Goal: Task Accomplishment & Management: Complete application form

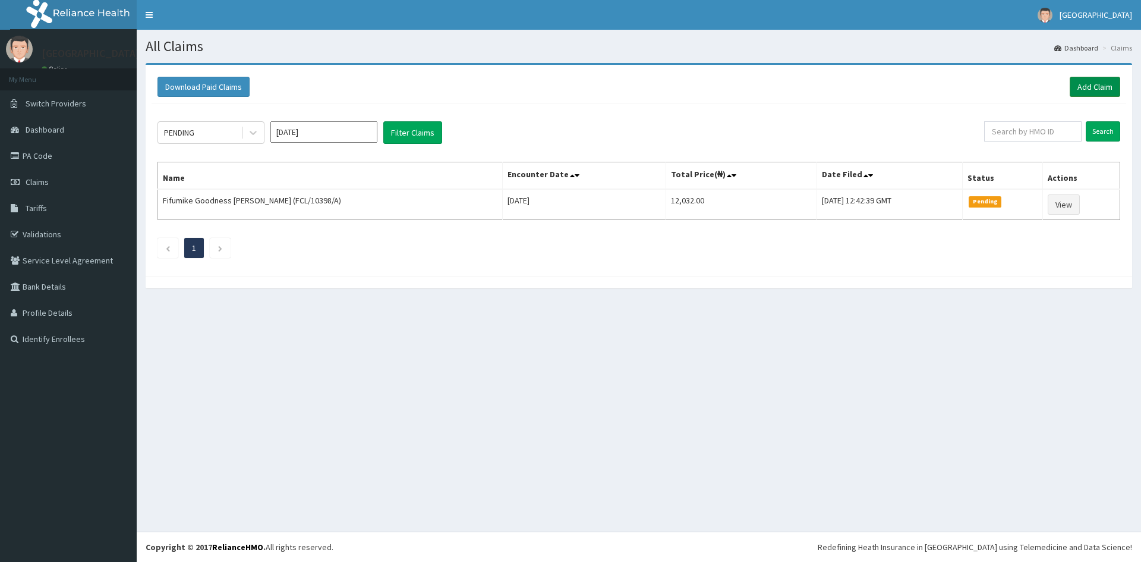
click at [1088, 87] on link "Add Claim" at bounding box center [1095, 87] width 51 height 20
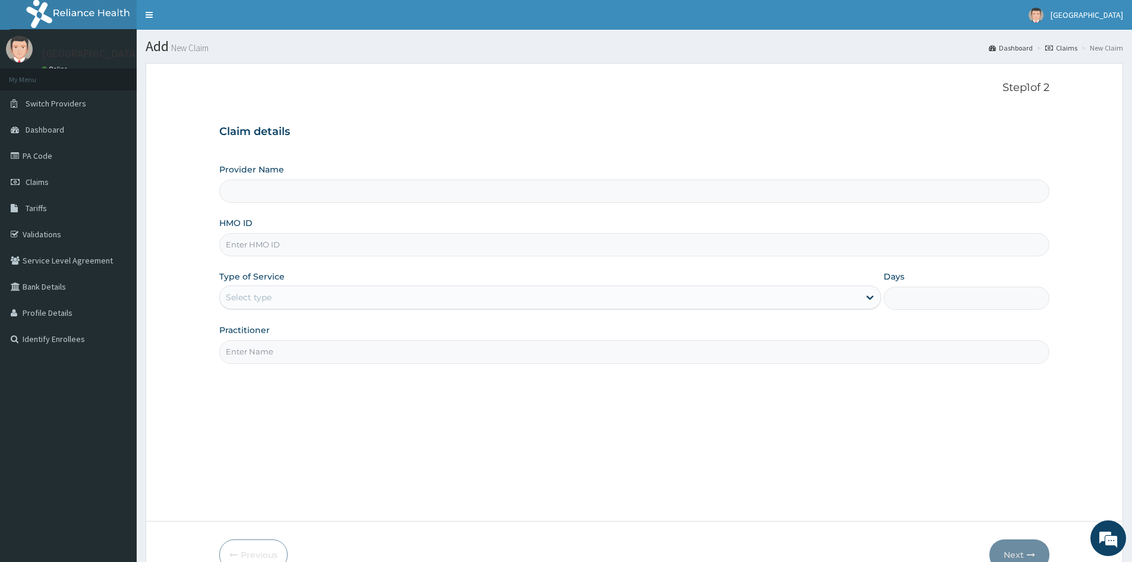
type input "Mother And Child Hospital- IKEJA"
click at [297, 247] on input "HMO ID" at bounding box center [634, 244] width 830 height 23
paste input "MWX/10017/A"
type input "MWX/10017/A"
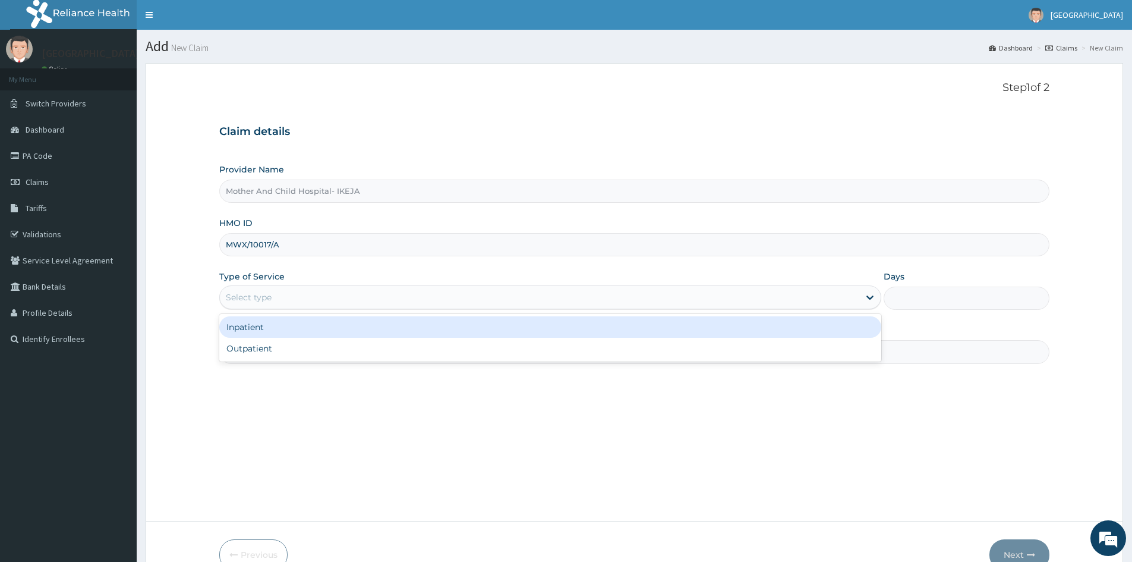
drag, startPoint x: 266, startPoint y: 295, endPoint x: 269, endPoint y: 331, distance: 35.3
click at [269, 303] on div "Select type" at bounding box center [249, 297] width 46 height 12
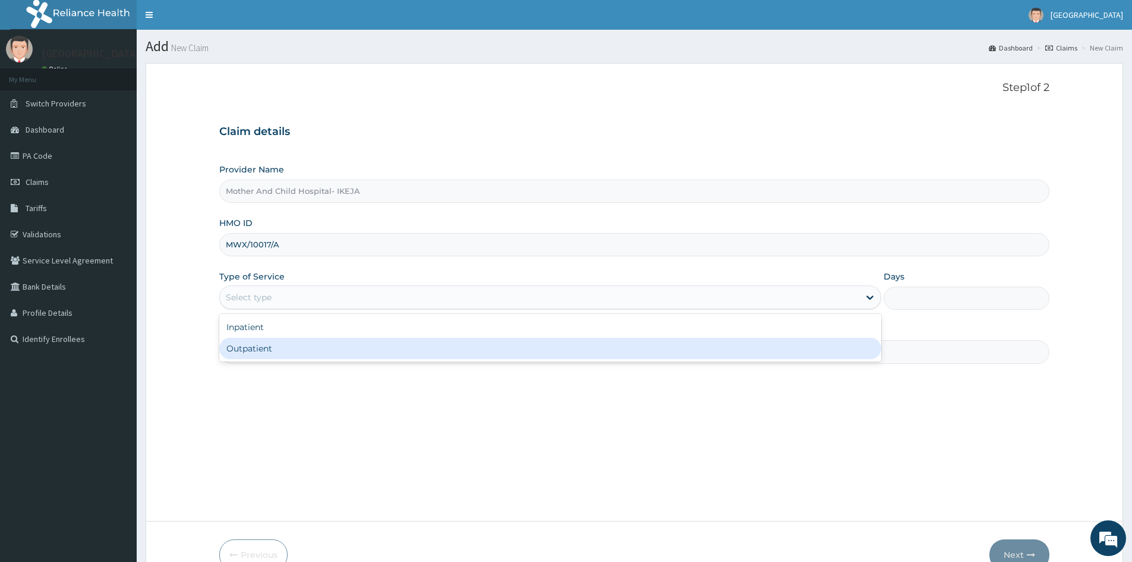
click at [273, 352] on div "Outpatient" at bounding box center [550, 348] width 662 height 21
type input "1"
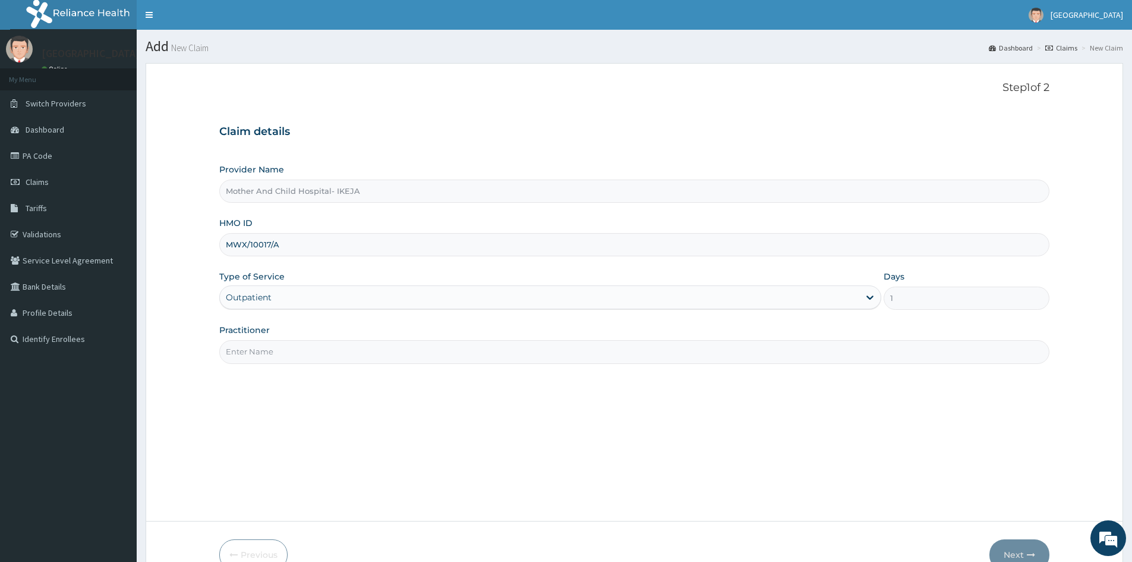
click at [273, 345] on input "Practitioner" at bounding box center [634, 351] width 830 height 23
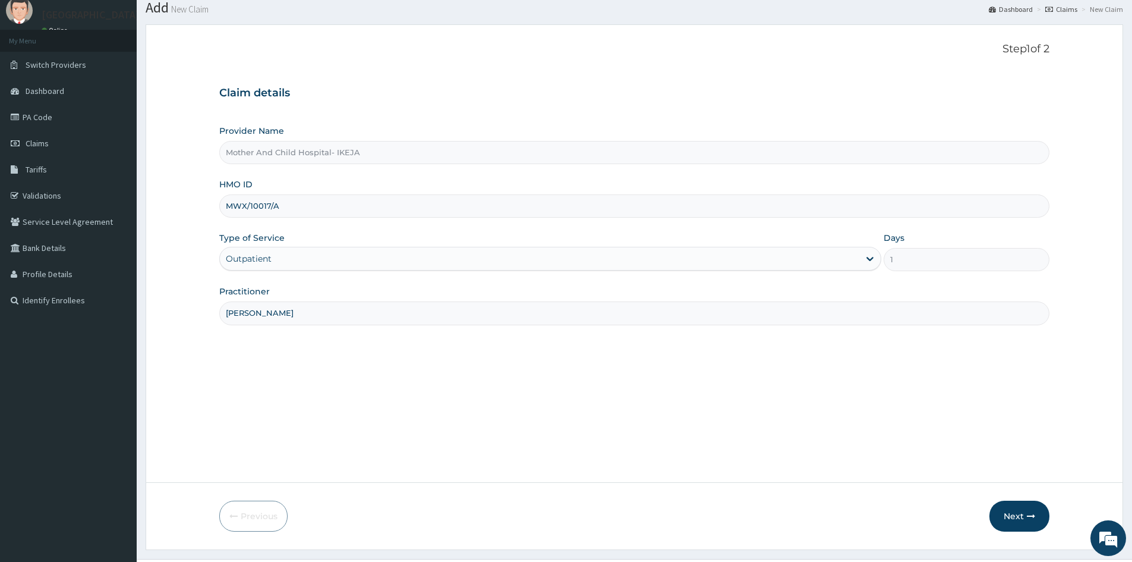
scroll to position [59, 0]
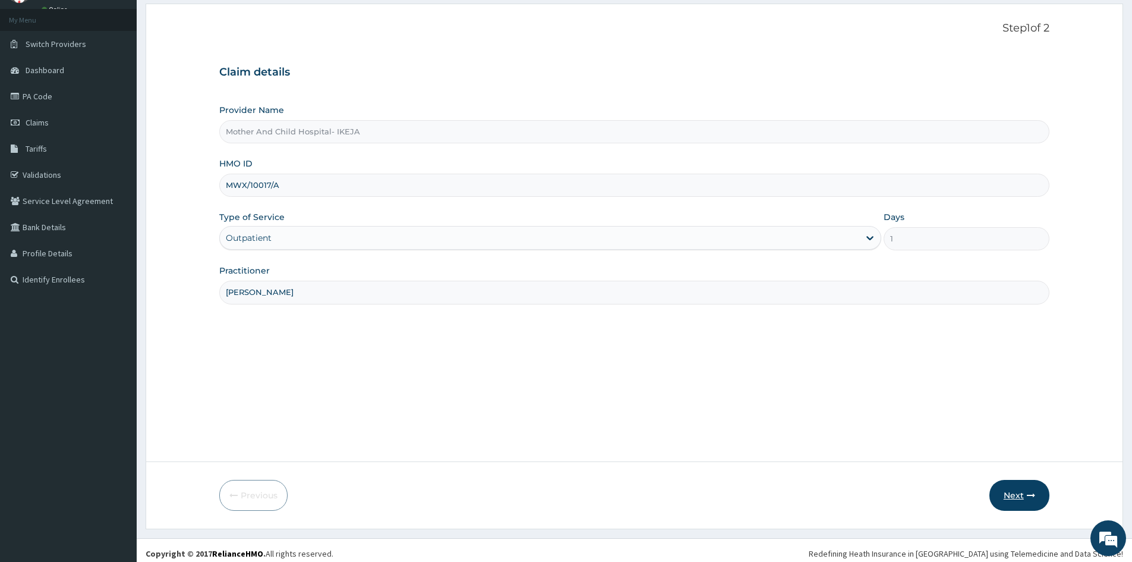
type input "DR ALABI"
click at [1013, 493] on button "Next" at bounding box center [1020, 495] width 60 height 31
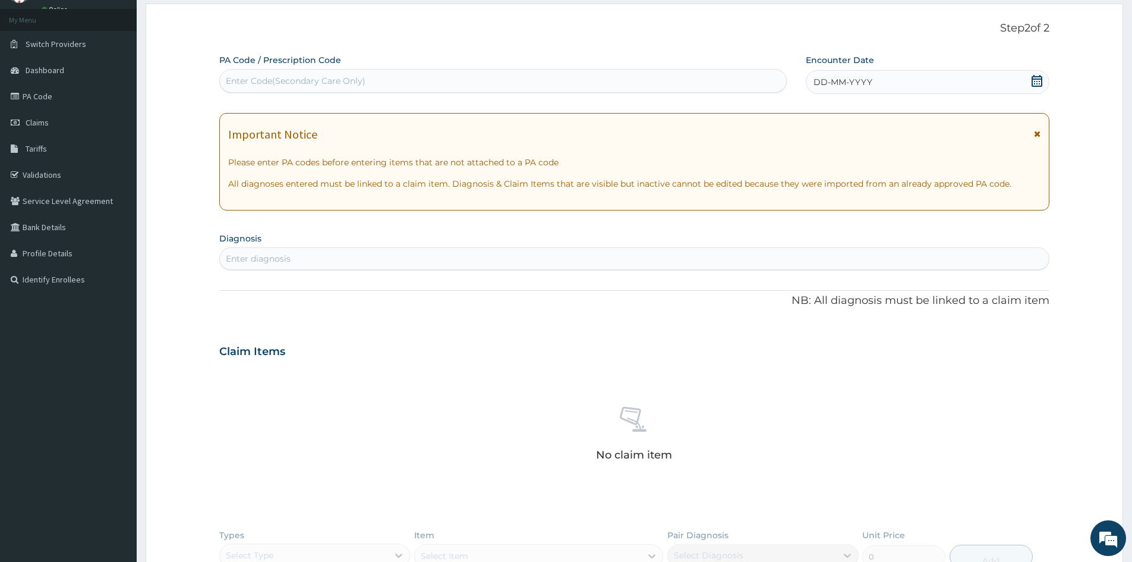
click at [1040, 82] on icon at bounding box center [1037, 81] width 12 height 12
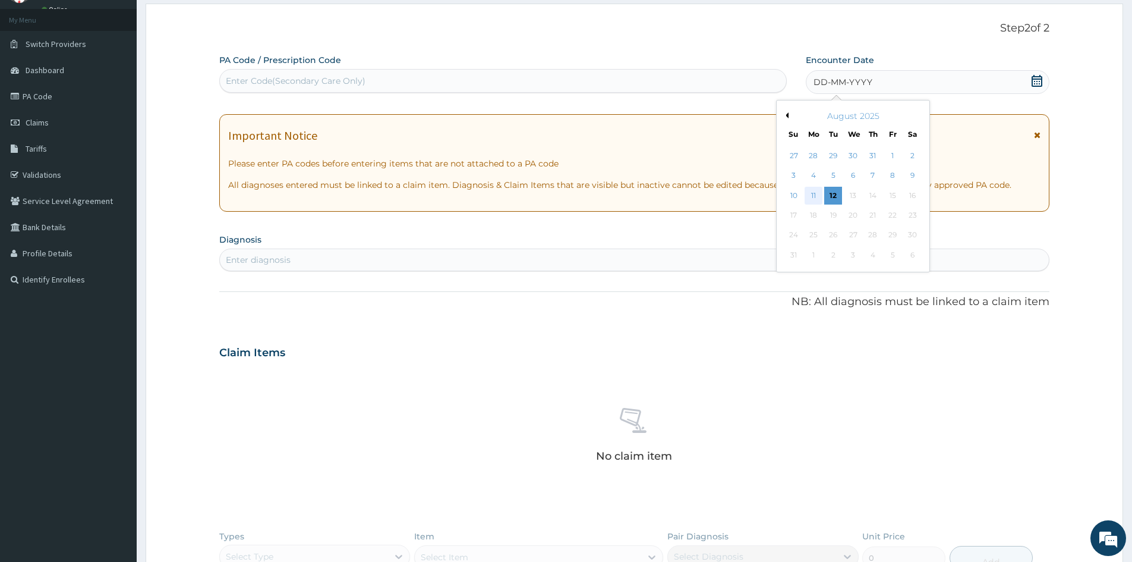
click at [815, 198] on div "11" at bounding box center [814, 196] width 18 height 18
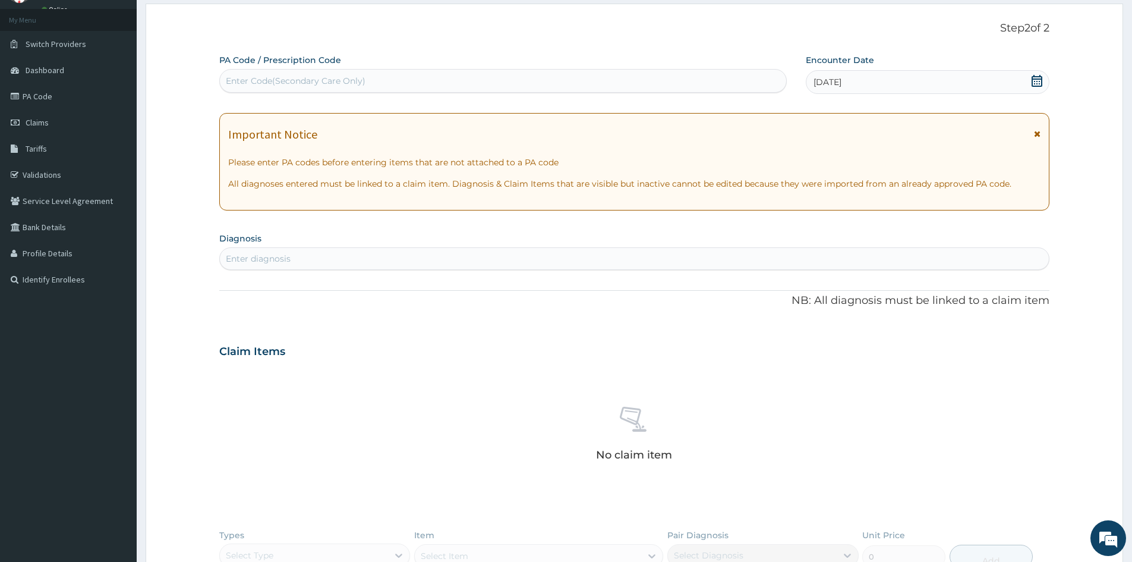
click at [288, 254] on div "Enter diagnosis" at bounding box center [258, 259] width 65 height 12
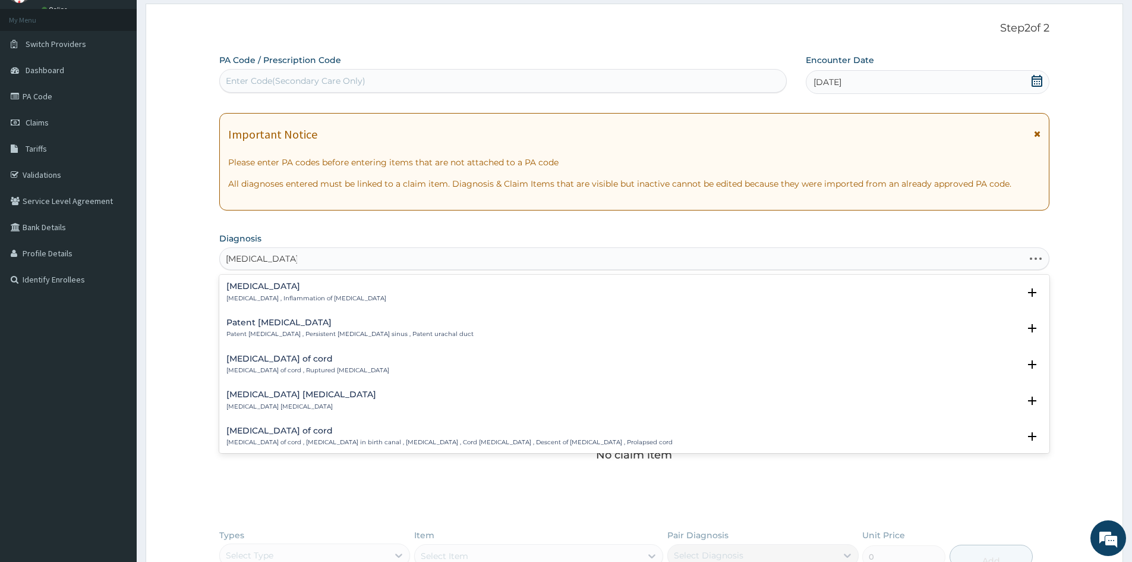
type input "UMBILICAL DISCH"
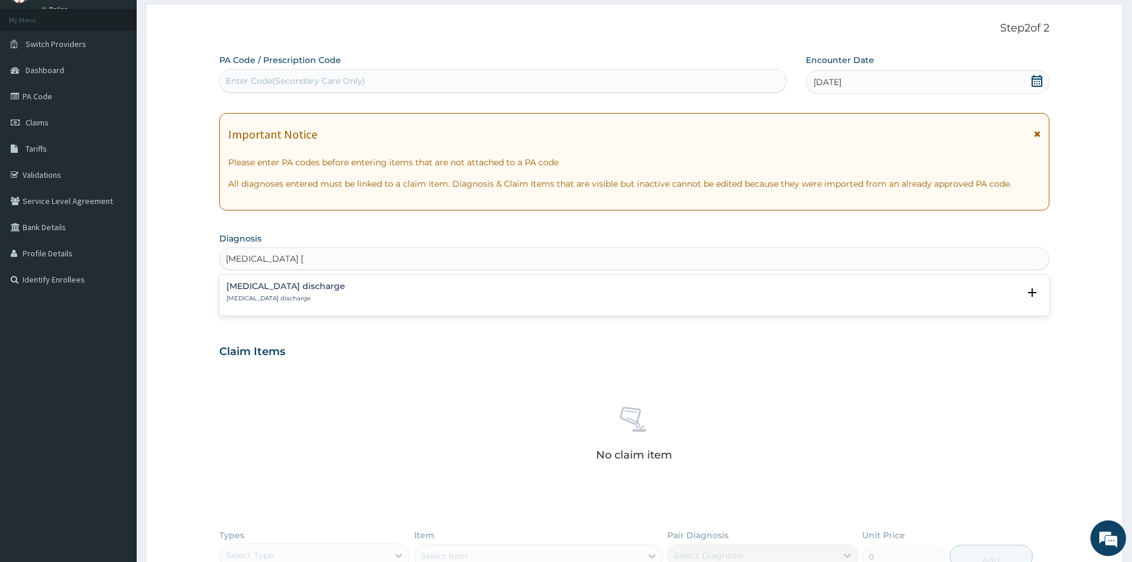
click at [272, 290] on h4 "Umbilical discharge" at bounding box center [285, 286] width 119 height 9
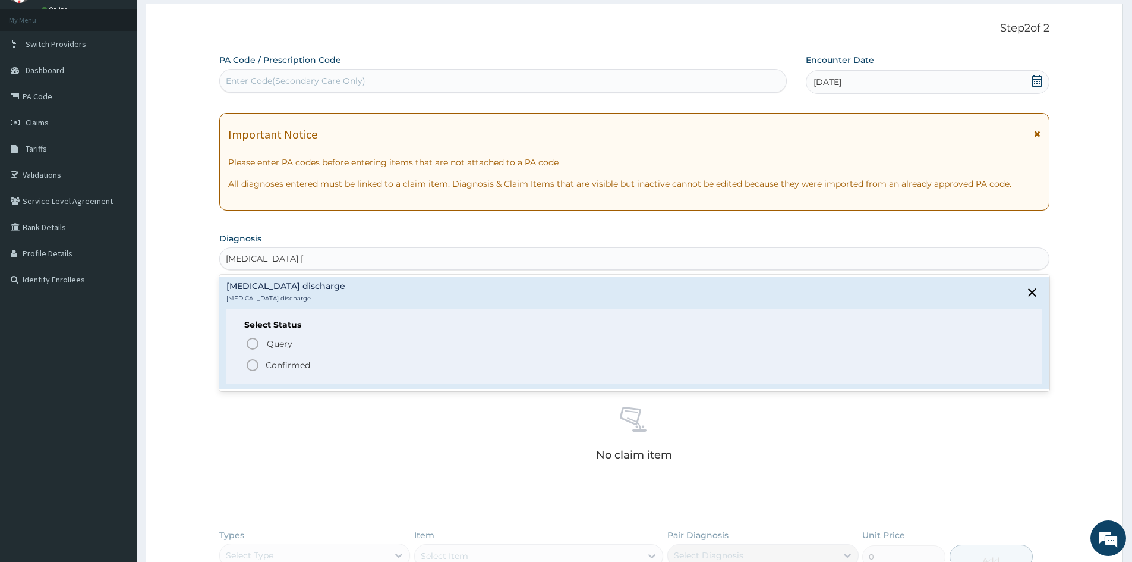
click at [253, 368] on icon "status option filled" at bounding box center [253, 365] width 14 height 14
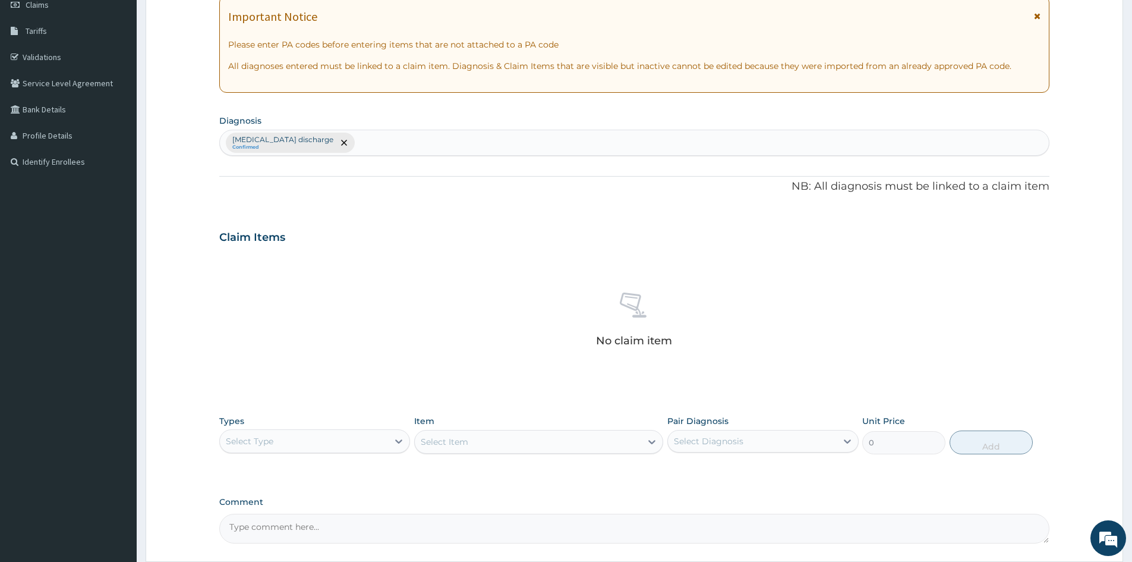
scroll to position [178, 0]
click at [253, 446] on div "Select Type" at bounding box center [304, 439] width 168 height 19
click at [284, 469] on div "Procedures" at bounding box center [314, 471] width 191 height 21
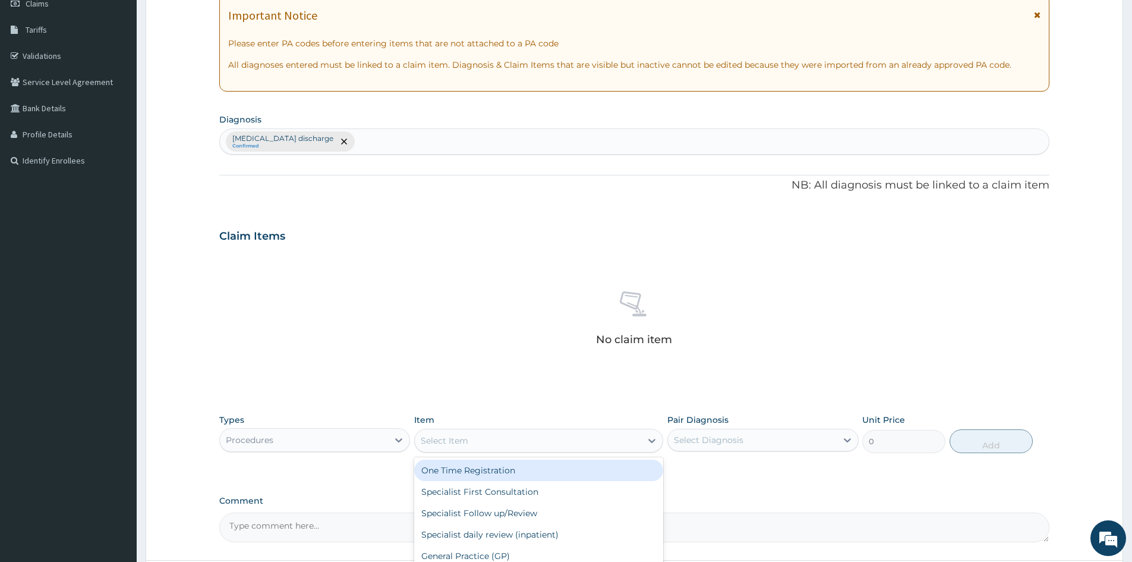
click at [493, 444] on div "Select Item" at bounding box center [528, 440] width 226 height 19
type input "GP"
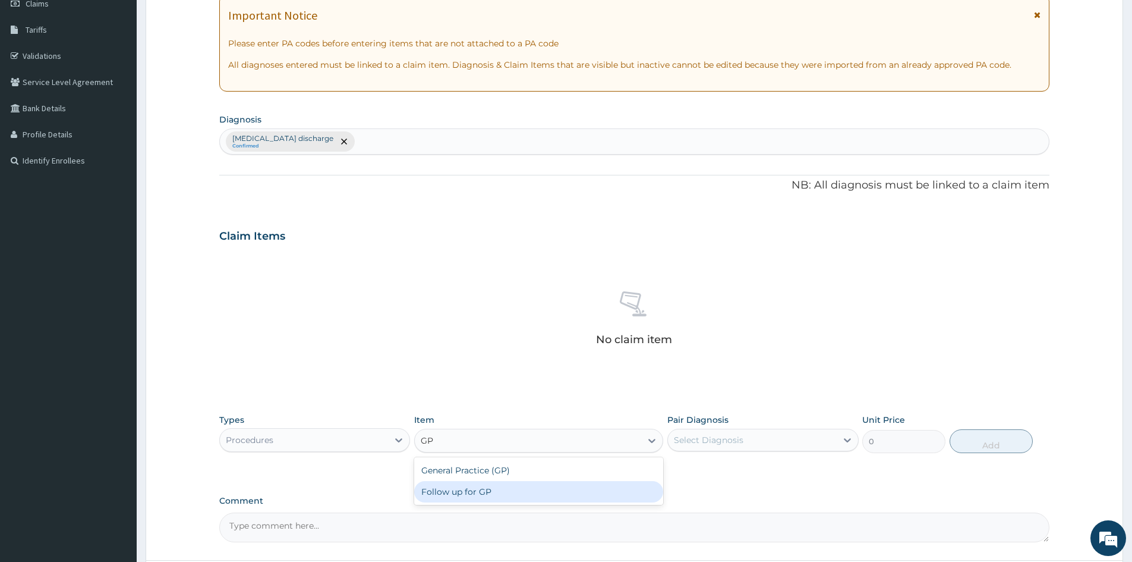
click at [535, 494] on div "Follow up for GP" at bounding box center [538, 491] width 249 height 21
type input "2000"
click at [828, 443] on div "Select Diagnosis" at bounding box center [752, 439] width 168 height 19
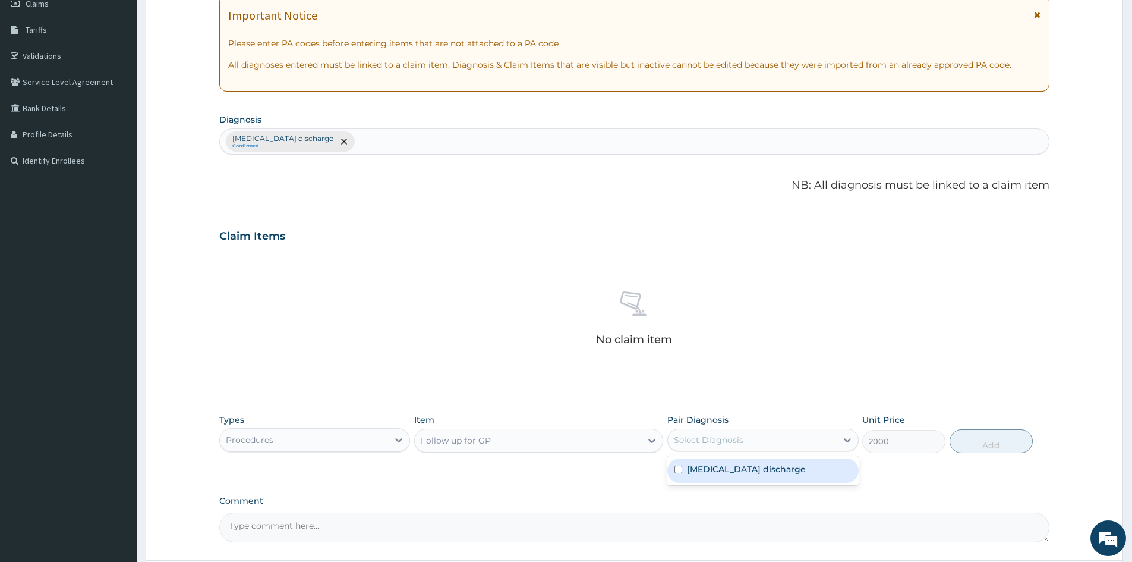
click at [771, 474] on label "Umbilical discharge" at bounding box center [746, 469] width 119 height 12
checkbox input "true"
click at [987, 443] on button "Add" at bounding box center [991, 441] width 83 height 24
type input "0"
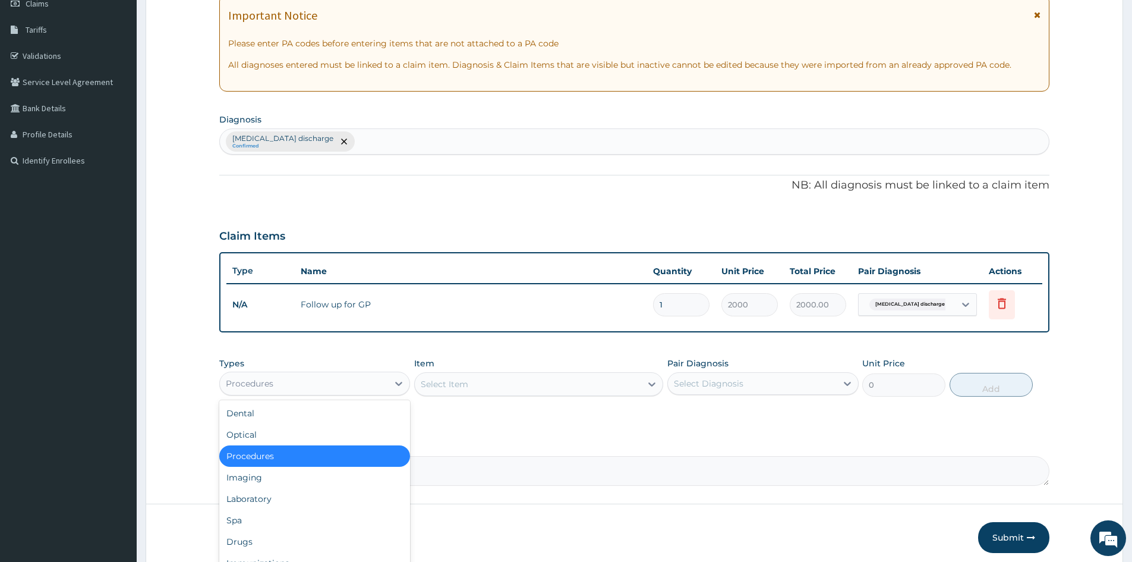
click at [310, 387] on div "Procedures" at bounding box center [304, 383] width 168 height 19
click at [260, 543] on div "Drugs" at bounding box center [314, 541] width 191 height 21
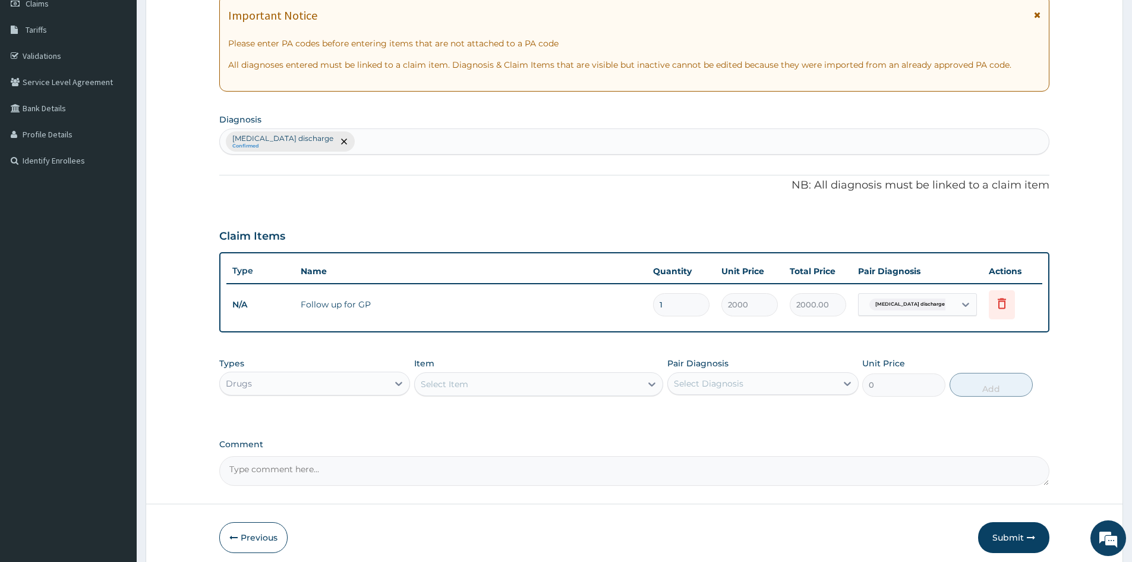
click at [625, 387] on div "Select Item" at bounding box center [528, 384] width 226 height 19
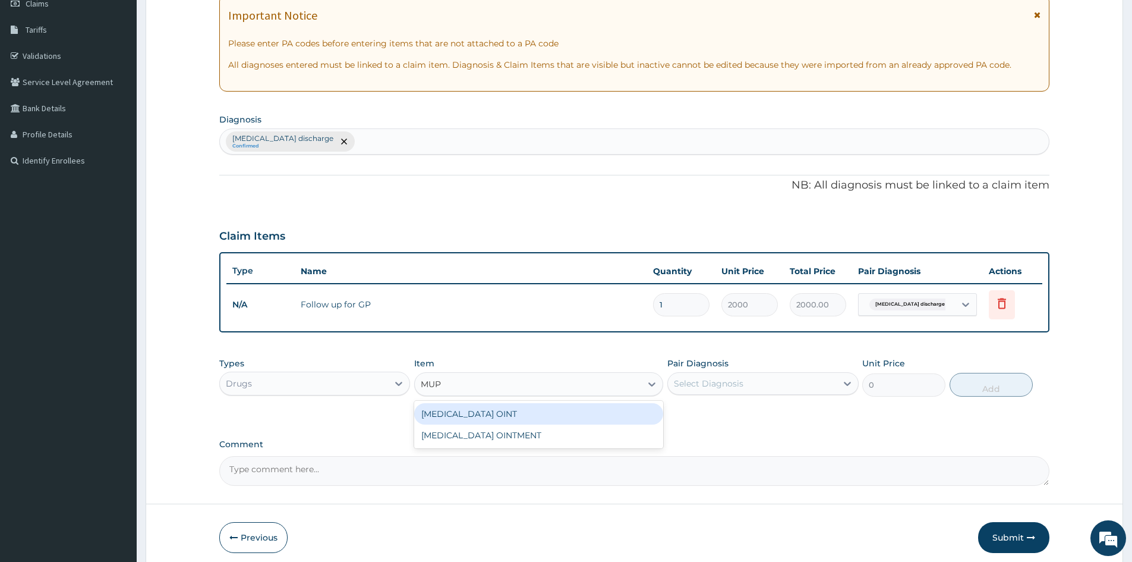
type input "MUPI"
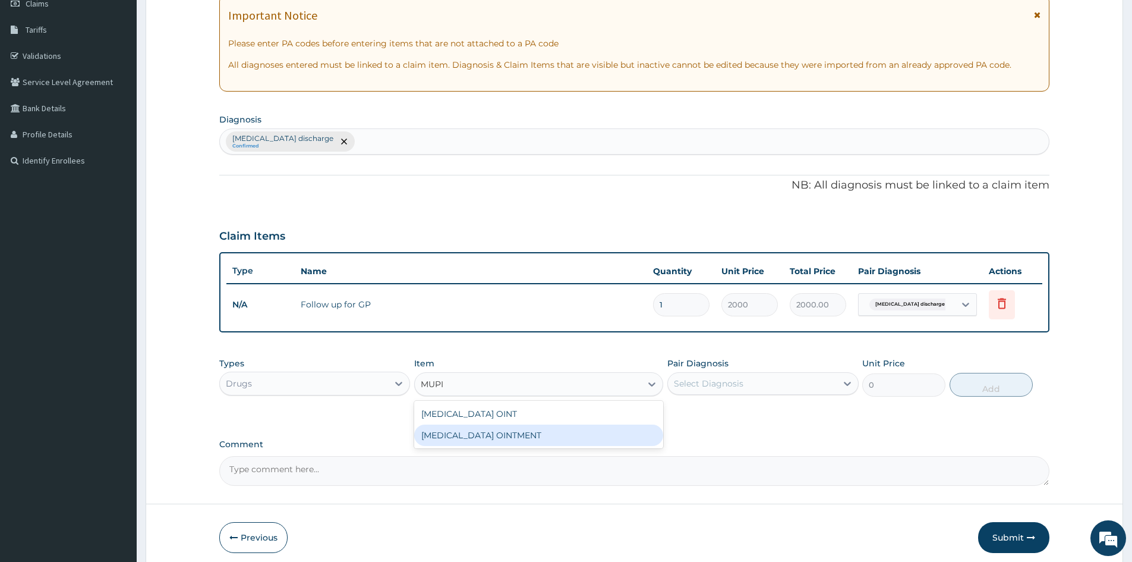
click at [552, 433] on div "MUPIROCIN OINTMENT" at bounding box center [538, 434] width 249 height 21
type input "5000"
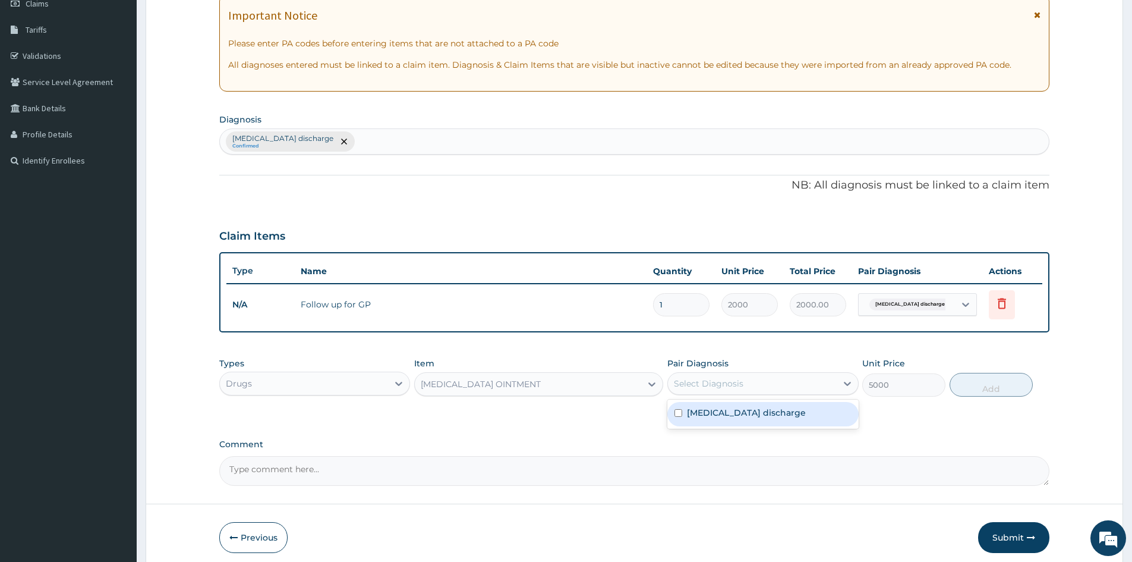
click at [780, 382] on div "Select Diagnosis" at bounding box center [752, 383] width 168 height 19
drag, startPoint x: 760, startPoint y: 413, endPoint x: 787, endPoint y: 400, distance: 29.5
click at [762, 414] on label "Umbilical discharge" at bounding box center [746, 413] width 119 height 12
checkbox input "true"
click at [990, 389] on button "Add" at bounding box center [991, 385] width 83 height 24
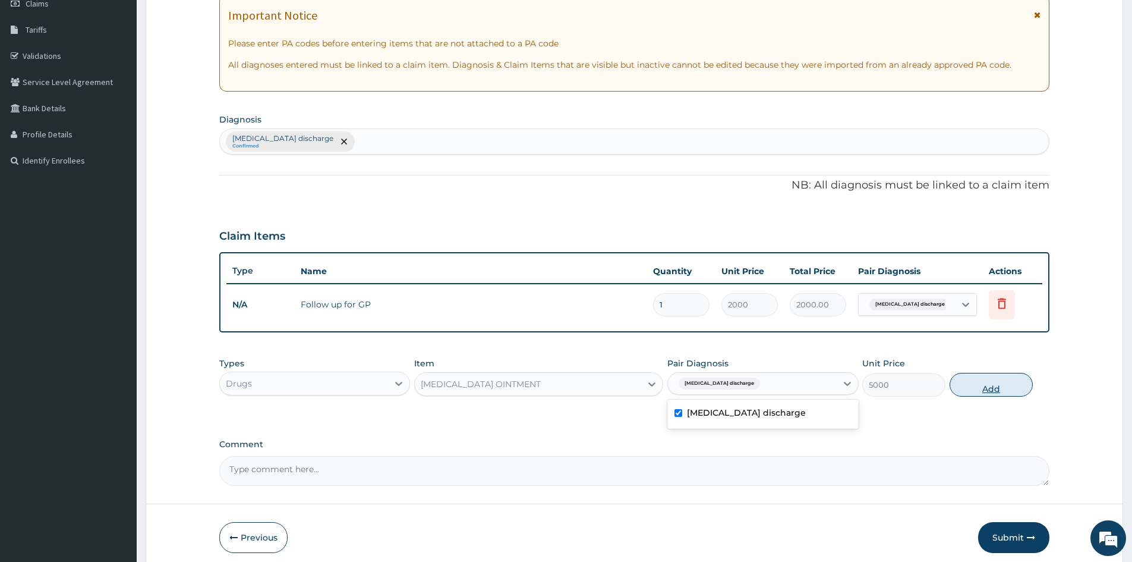
type input "0"
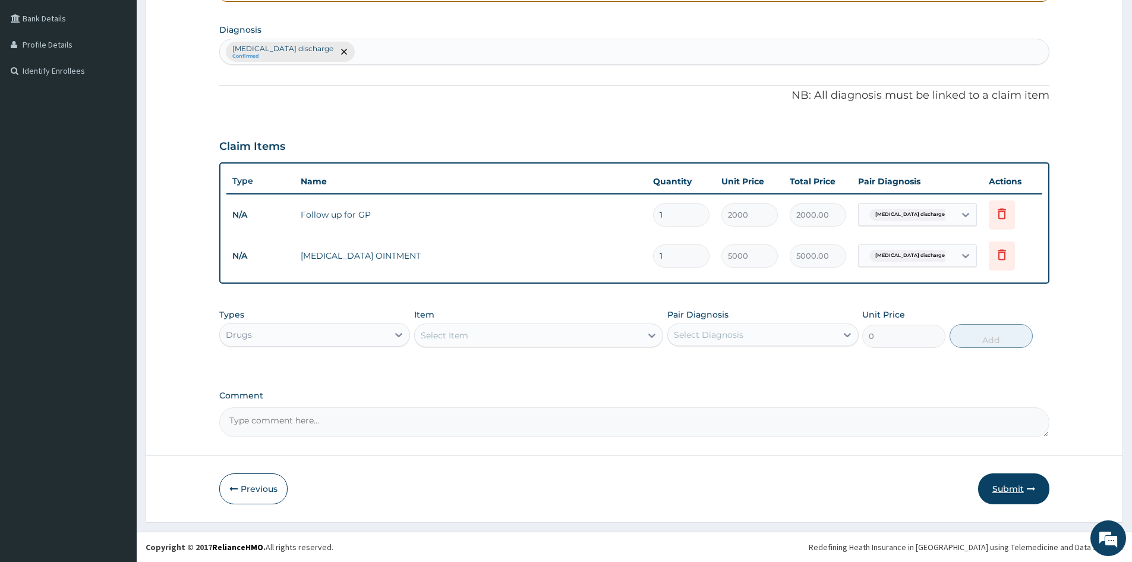
click at [1013, 489] on button "Submit" at bounding box center [1014, 488] width 71 height 31
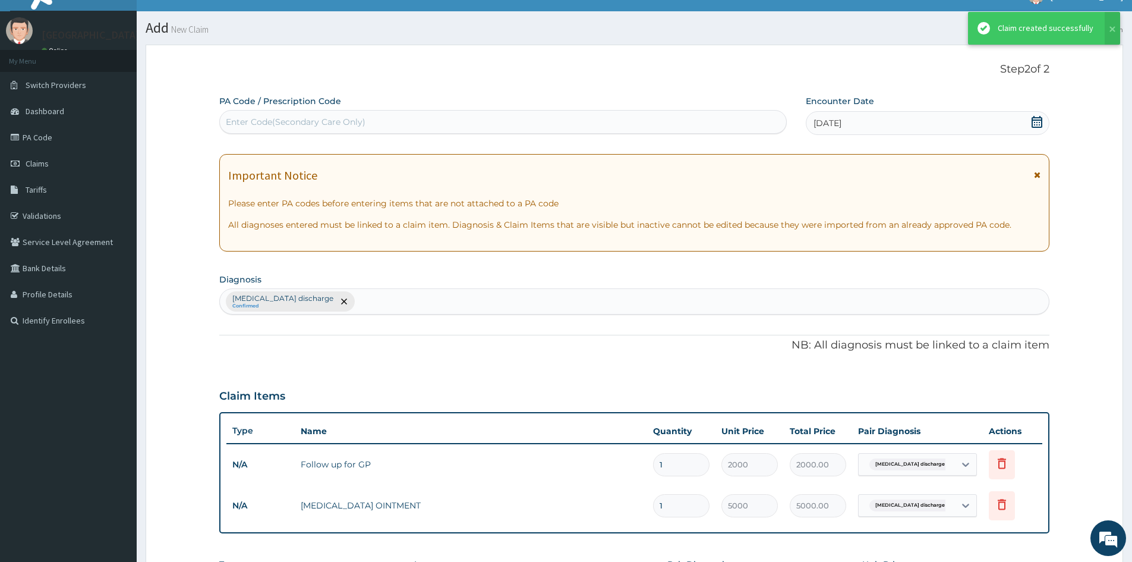
scroll to position [268, 0]
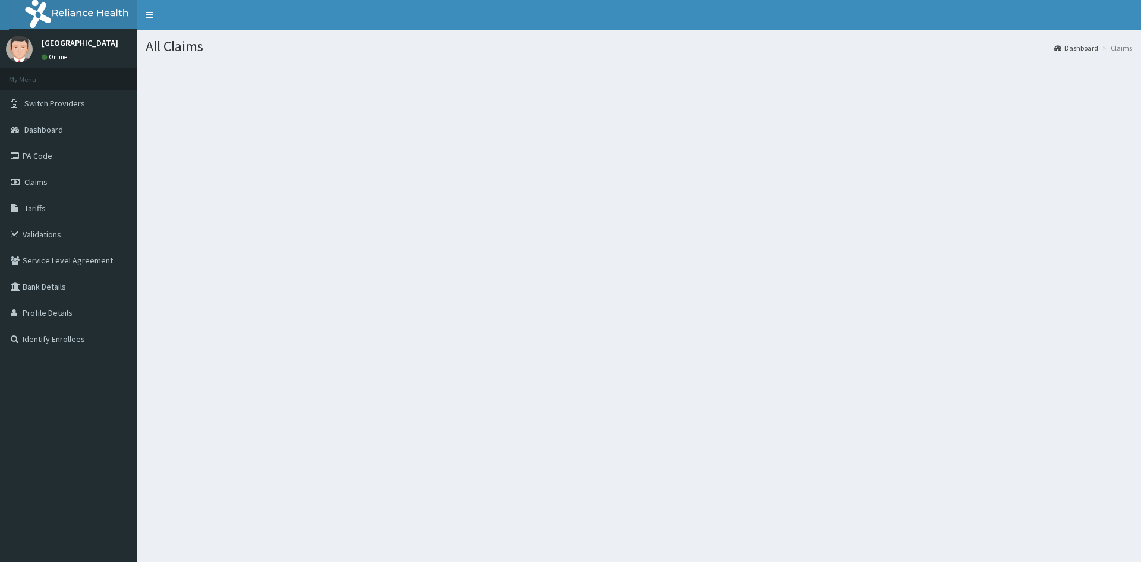
click at [243, 421] on div "All Claims Dashboard Claims" at bounding box center [639, 311] width 1005 height 562
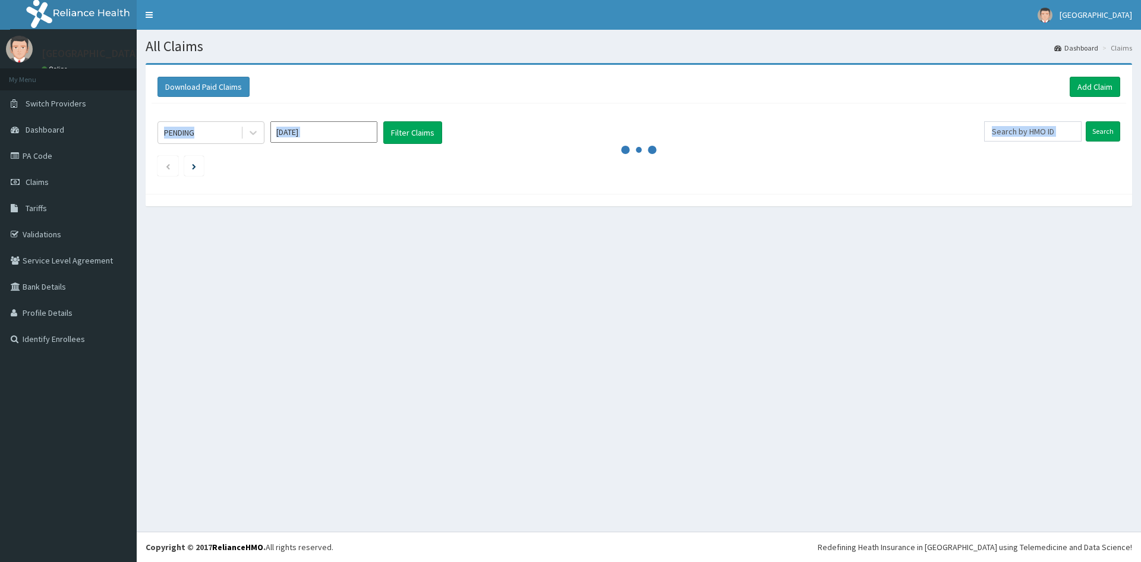
click at [243, 421] on div "All Claims Dashboard Claims Download Paid Claims Add Claim × Note you can only …" at bounding box center [639, 281] width 1005 height 502
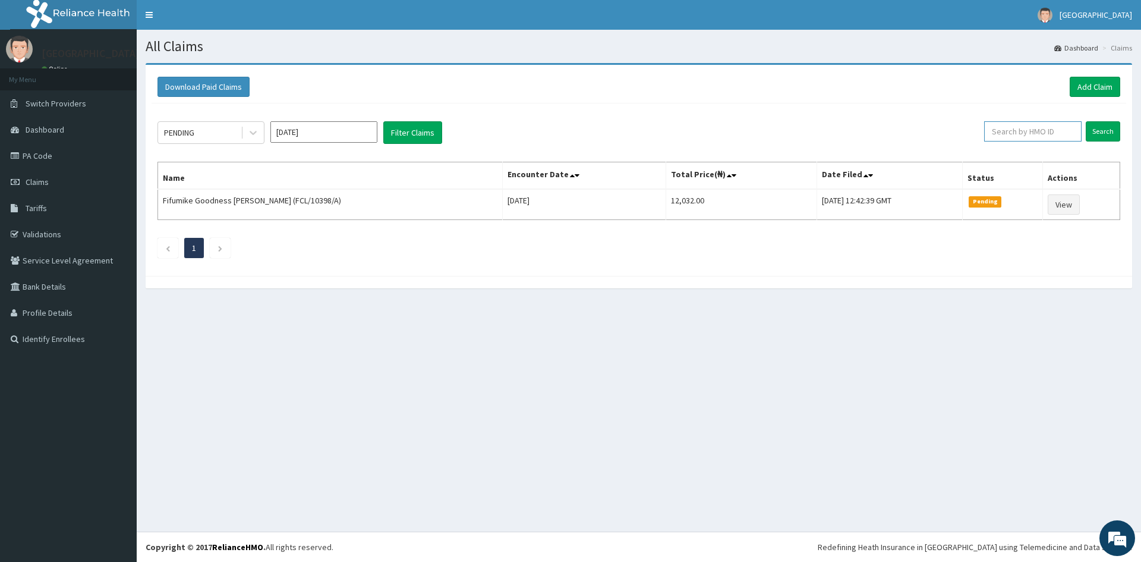
click at [1039, 134] on input "text" at bounding box center [1032, 131] width 97 height 20
paste input "MWX/10017/A"
type input "MWX/10017/A"
click at [1097, 136] on input "Search" at bounding box center [1103, 131] width 34 height 20
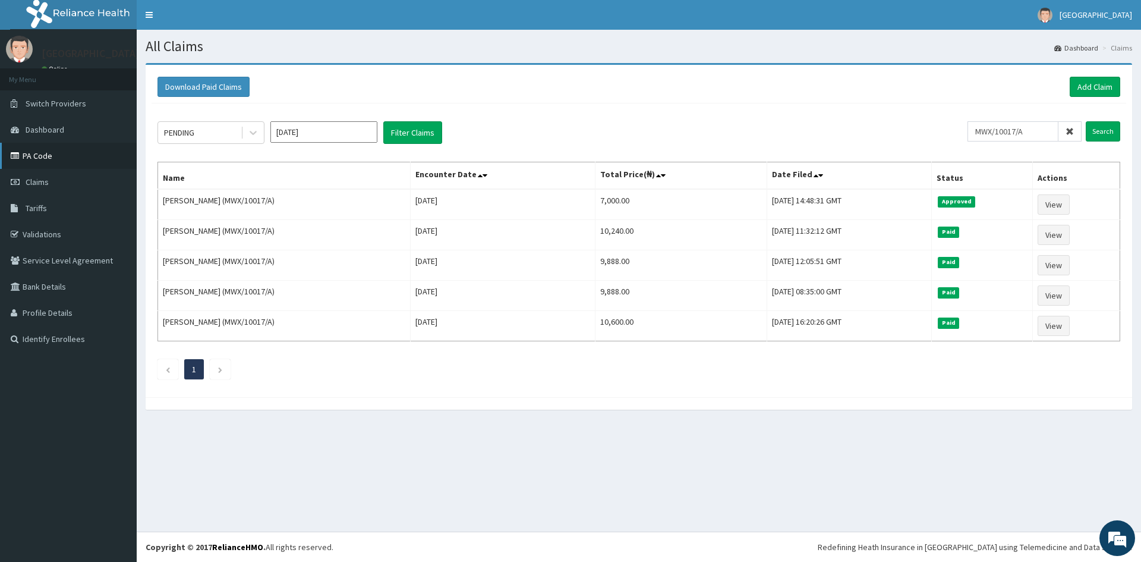
click at [36, 158] on link "PA Code" at bounding box center [68, 156] width 137 height 26
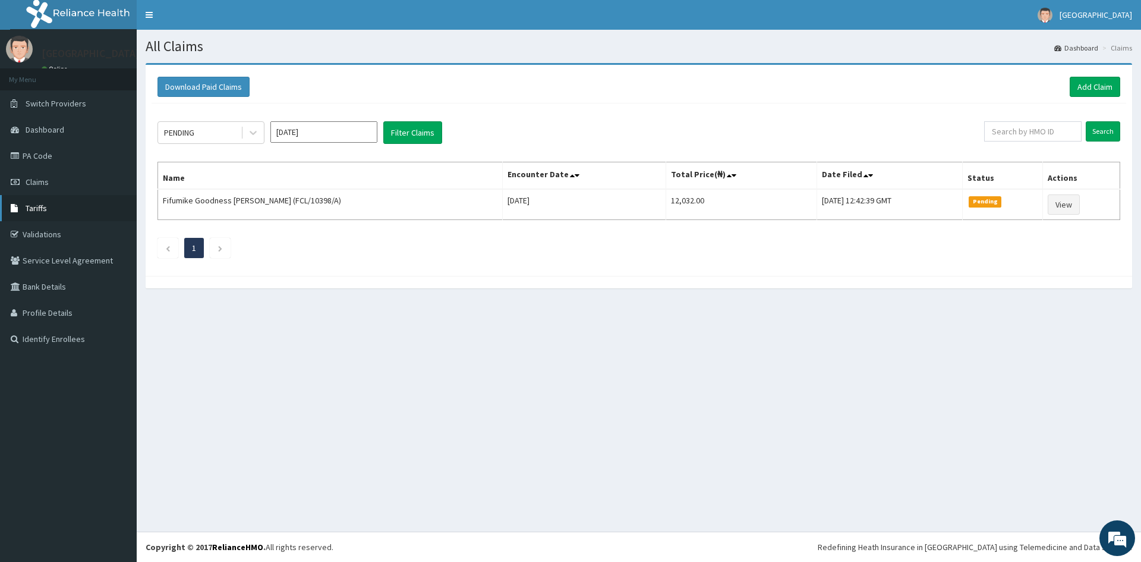
click at [39, 209] on span "Tariffs" at bounding box center [36, 208] width 21 height 11
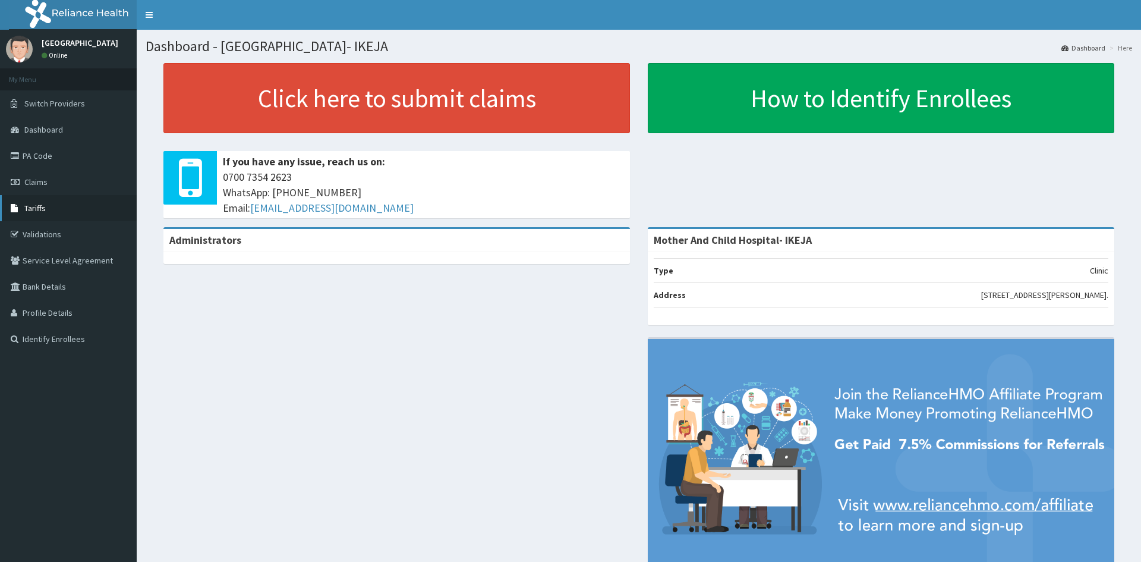
click at [33, 209] on span "Tariffs" at bounding box center [34, 208] width 21 height 11
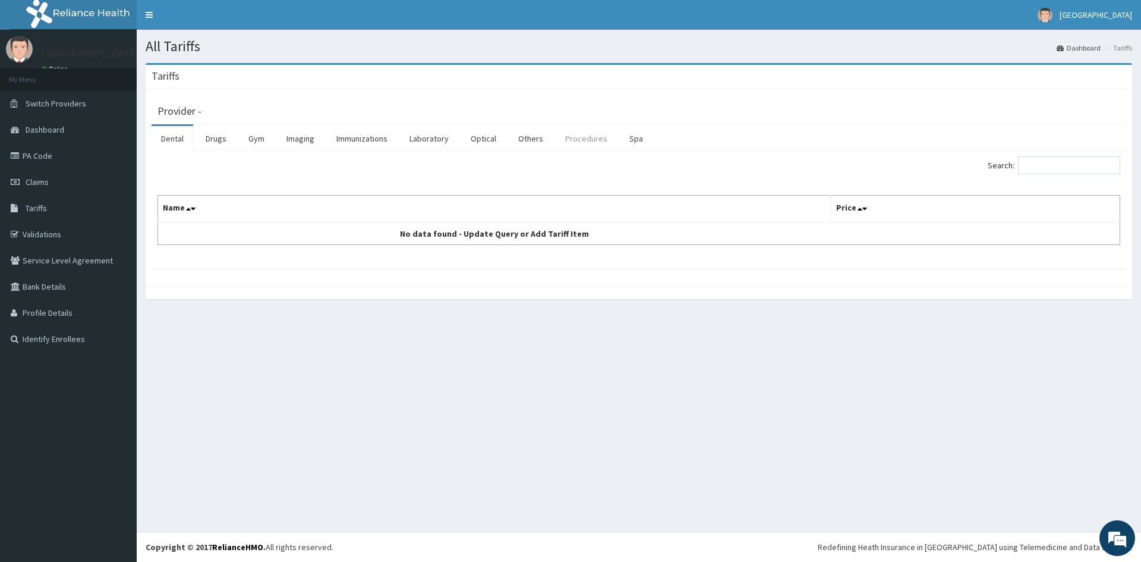
click at [558, 143] on link "Procedures" at bounding box center [586, 138] width 61 height 25
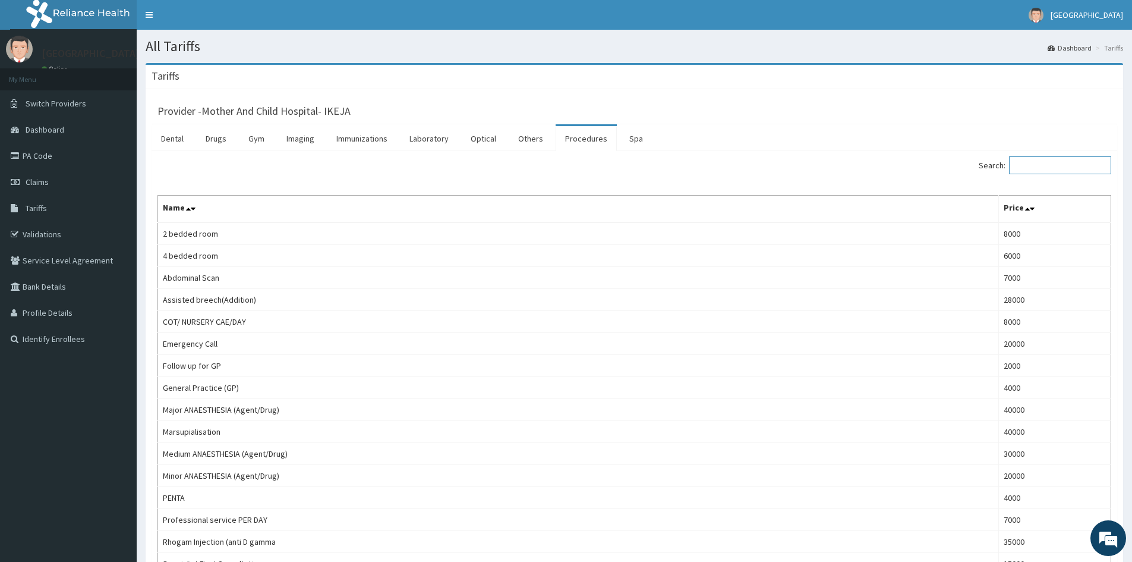
click at [1052, 162] on input "Search:" at bounding box center [1060, 165] width 102 height 18
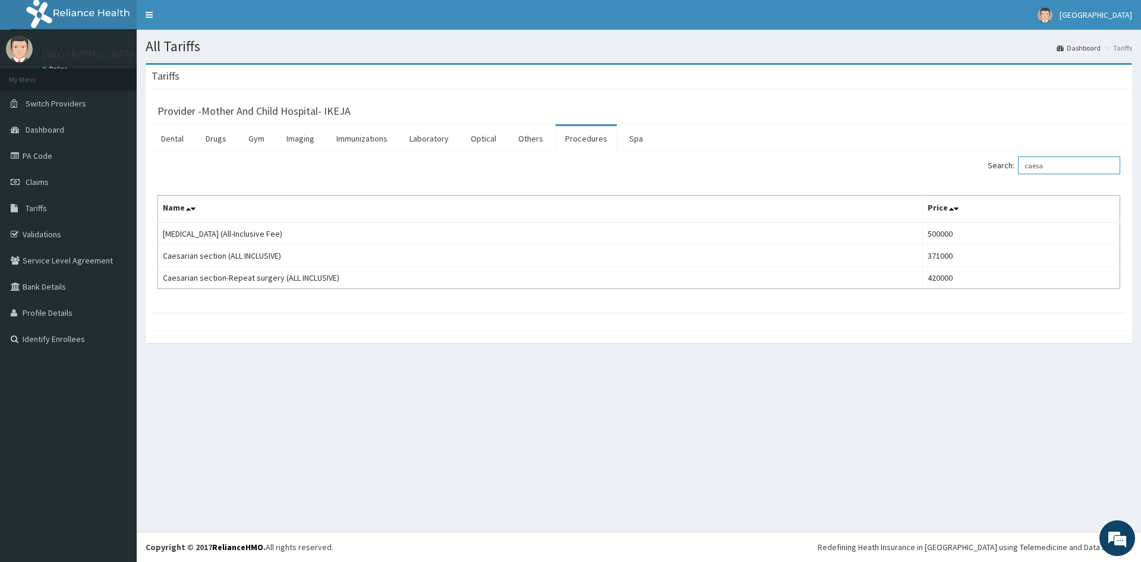
type input "caesa"
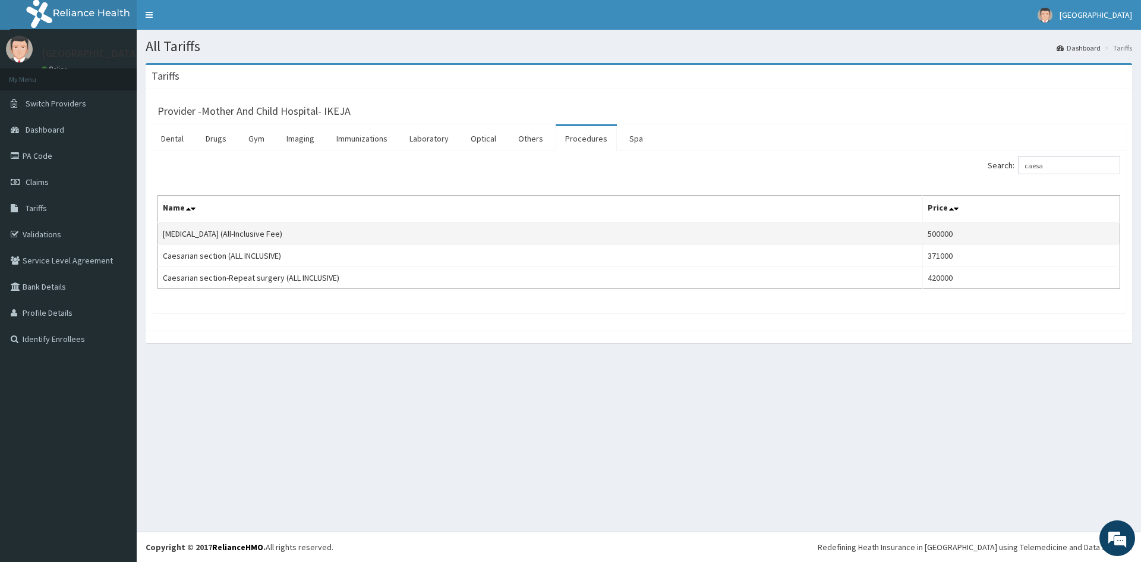
drag, startPoint x: 163, startPoint y: 235, endPoint x: 320, endPoint y: 234, distance: 156.9
click at [320, 234] on td "Caesarean Section (All-Inclusive Fee)" at bounding box center [540, 233] width 765 height 23
copy td "Caesarean Section (All-Inclusive Fee)"
